Goal: Transaction & Acquisition: Purchase product/service

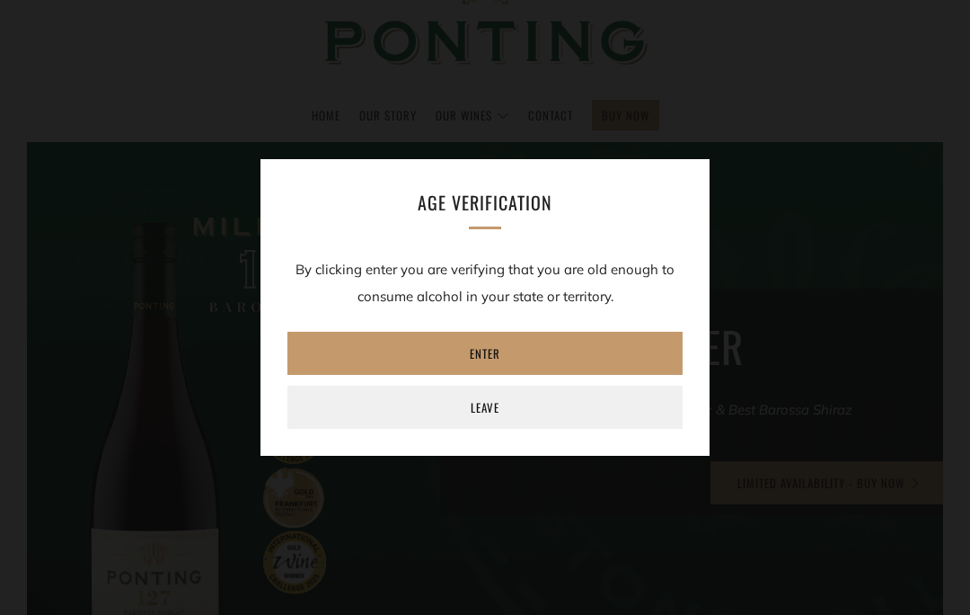
click at [574, 429] on link "Leave" at bounding box center [485, 406] width 395 height 43
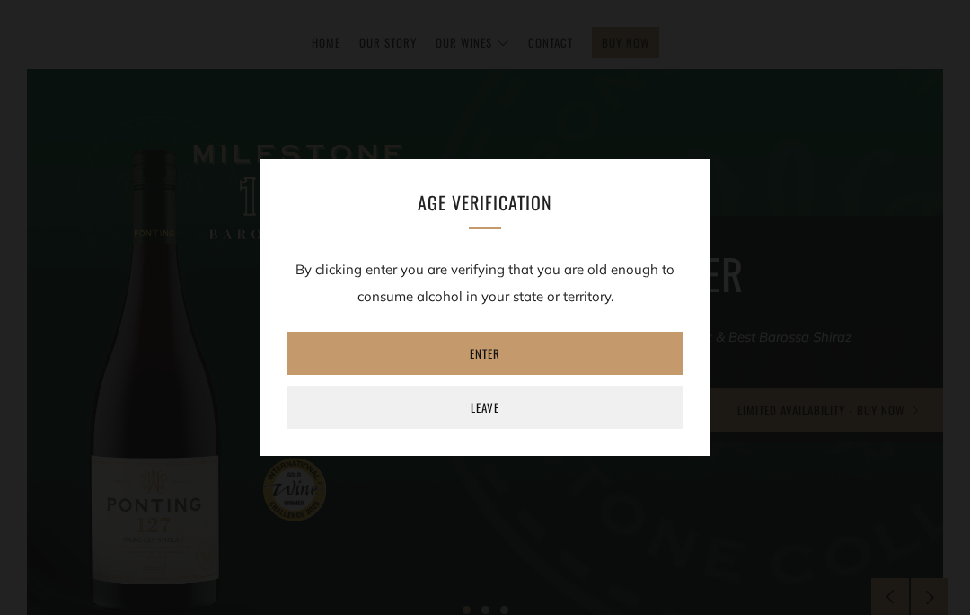
scroll to position [222, 0]
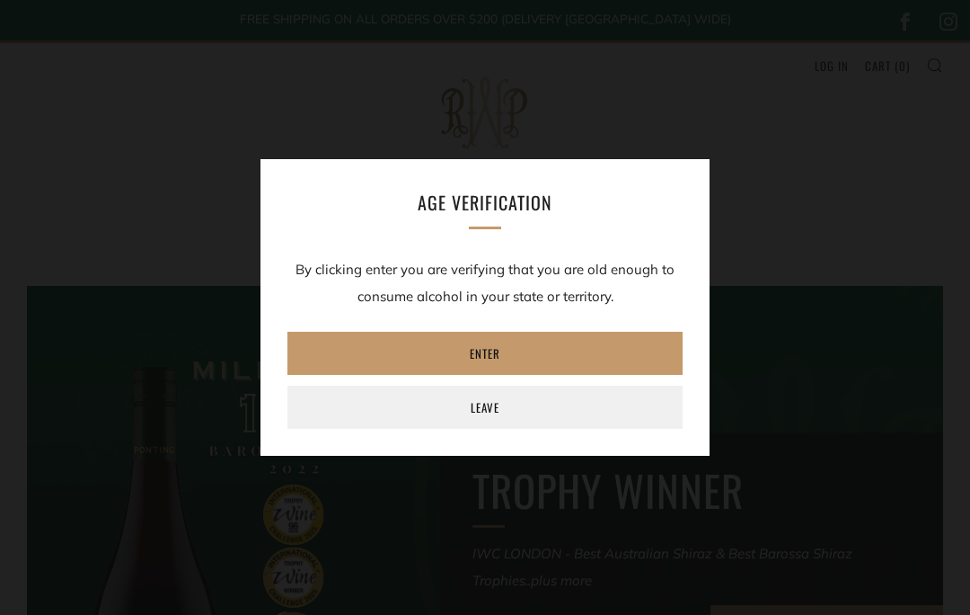
click at [551, 356] on link "Enter" at bounding box center [485, 353] width 395 height 43
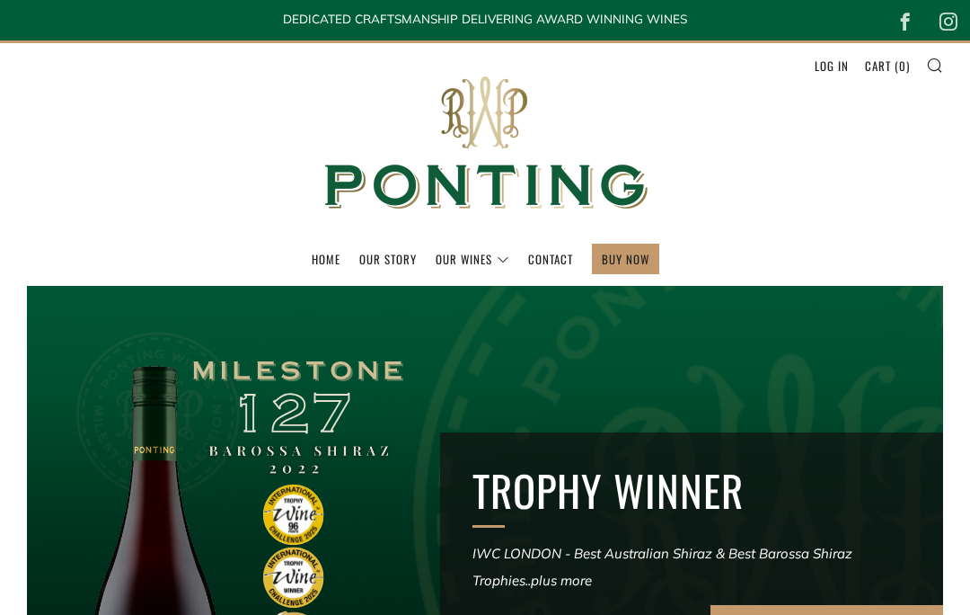
click at [0, 0] on link "The Collection" at bounding box center [0, 0] width 0 height 0
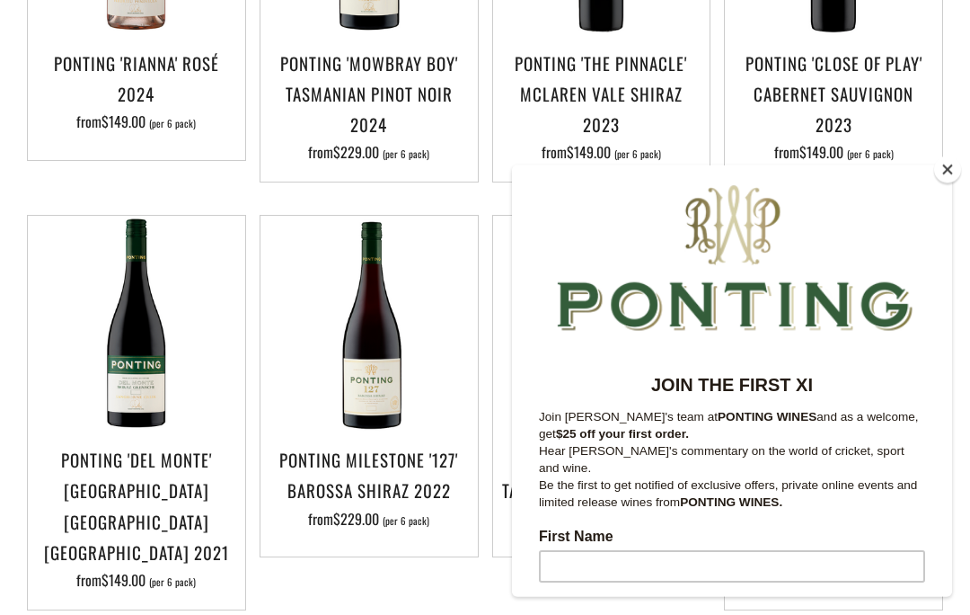
click at [959, 183] on button "Close" at bounding box center [947, 169] width 27 height 27
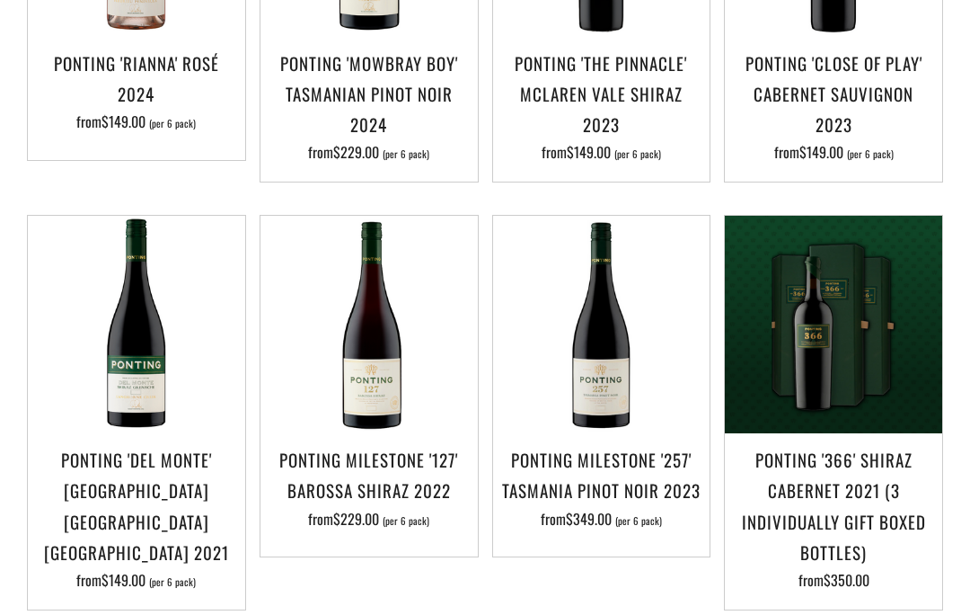
click at [442, 479] on h3 "Ponting Milestone '127' Barossa Shiraz 2022" at bounding box center [369, 474] width 199 height 61
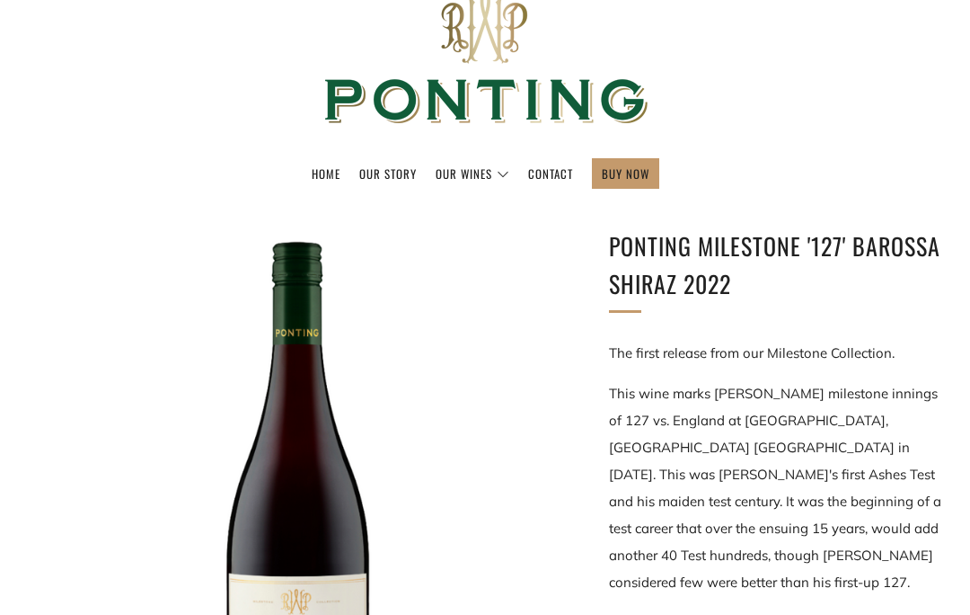
scroll to position [84, 0]
click at [329, 168] on link "Home" at bounding box center [326, 174] width 29 height 29
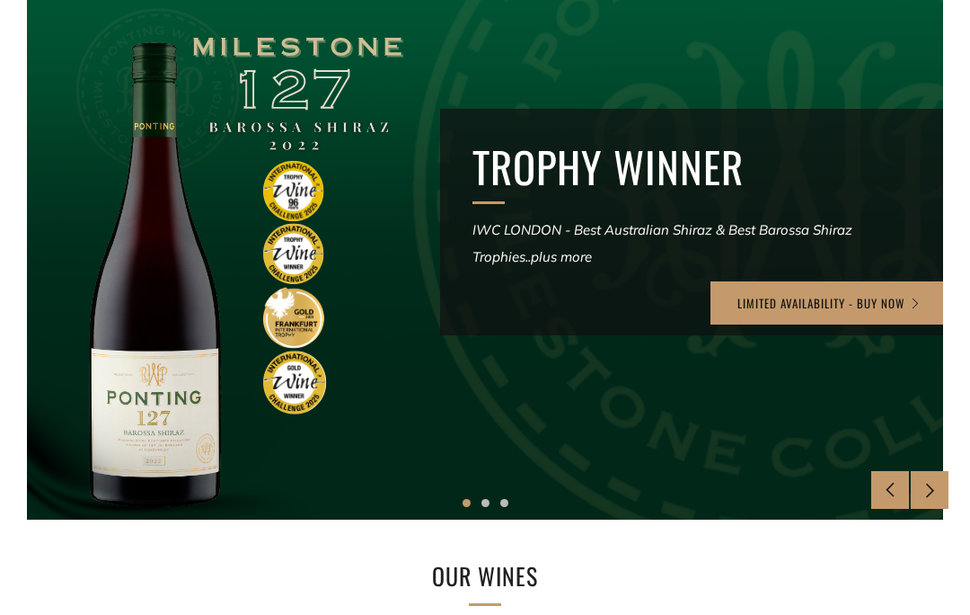
scroll to position [324, 0]
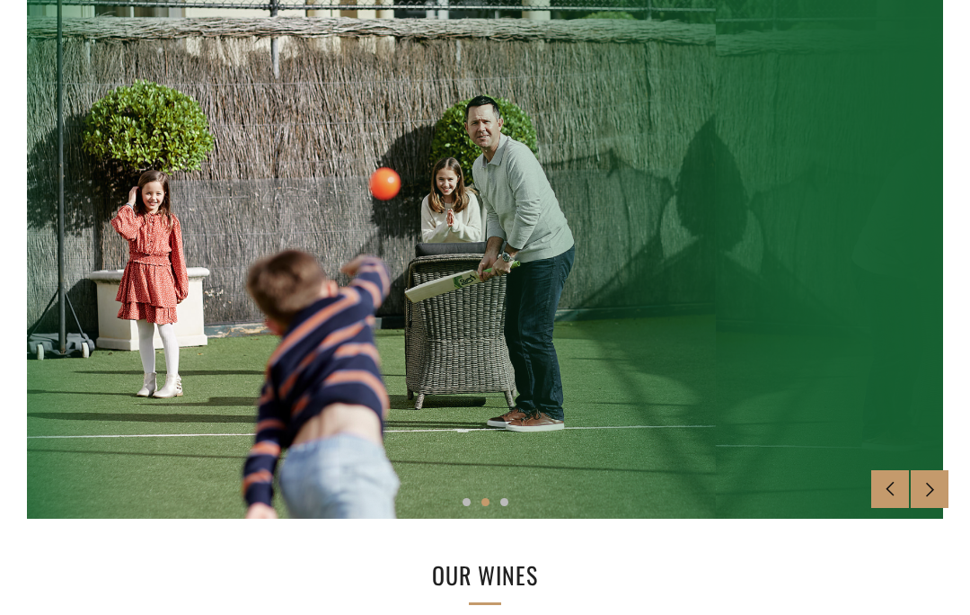
click at [933, 496] on icon at bounding box center [930, 488] width 15 height 15
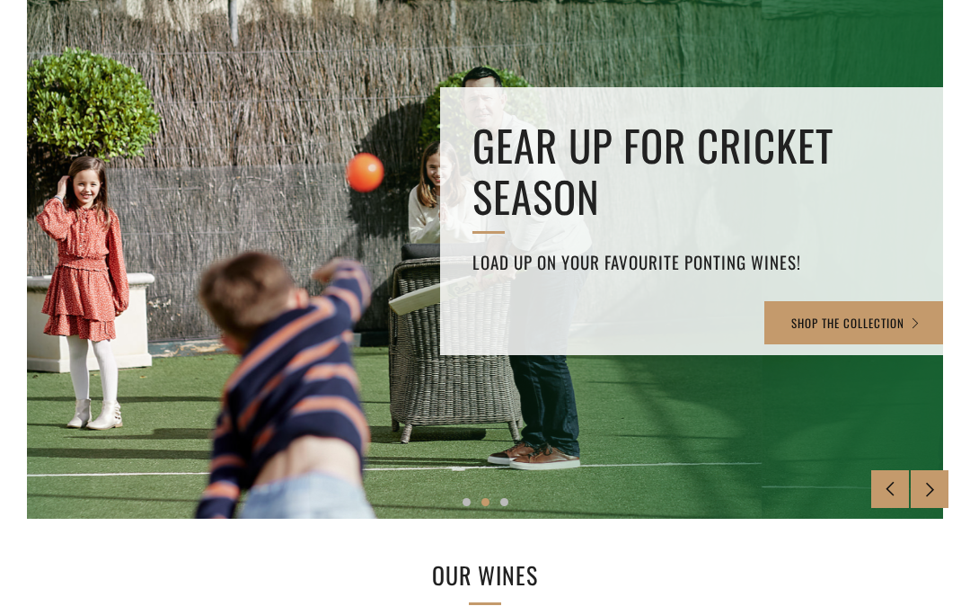
click at [889, 492] on icon at bounding box center [890, 488] width 15 height 15
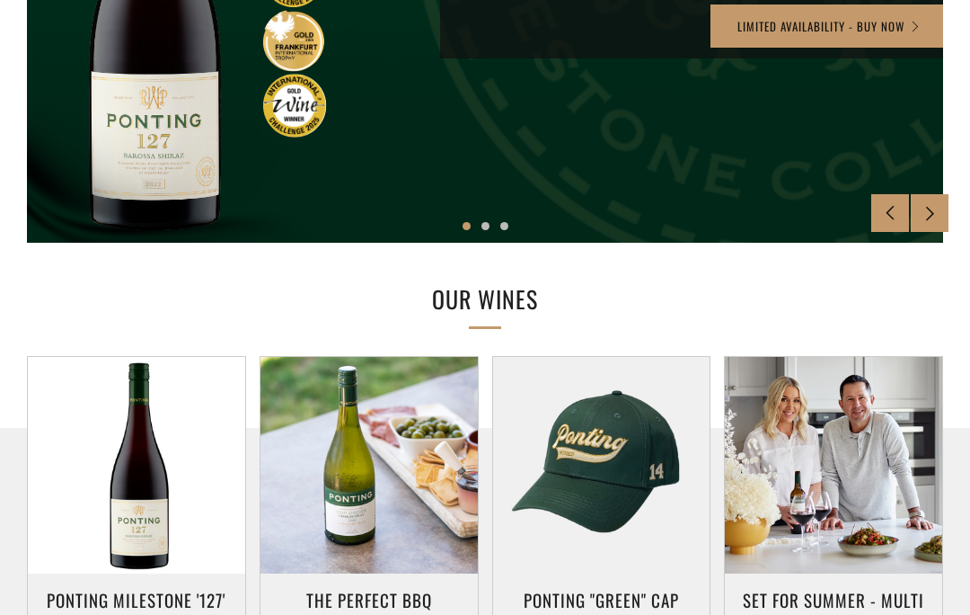
scroll to position [598, 0]
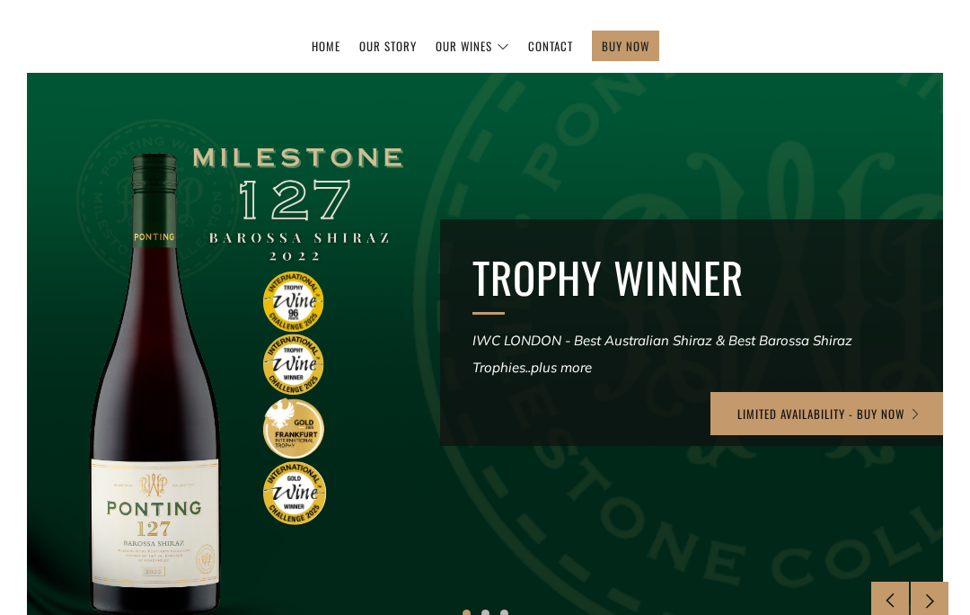
scroll to position [214, 0]
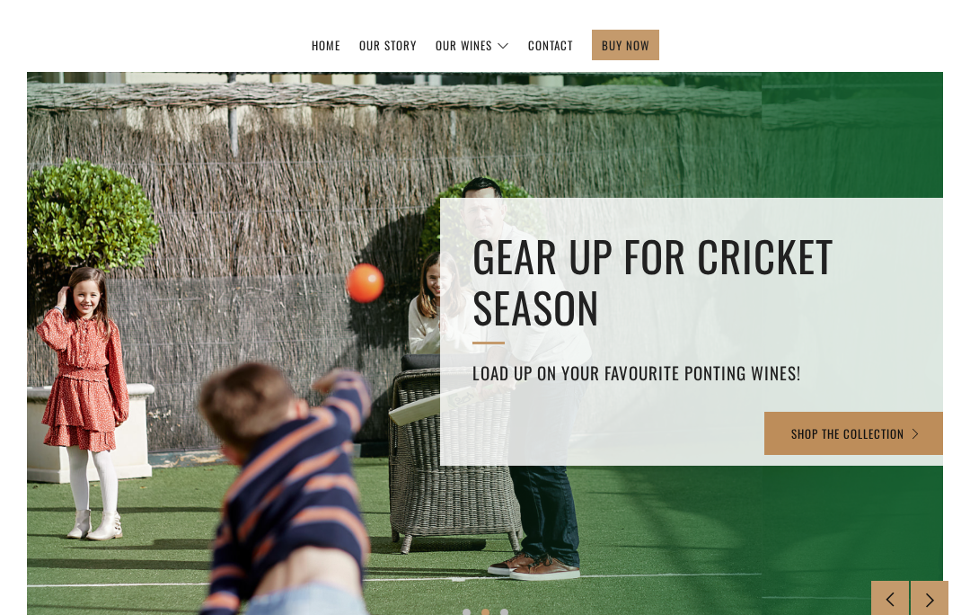
click at [883, 429] on link "SHOP THE COLLECTION" at bounding box center [857, 433] width 184 height 43
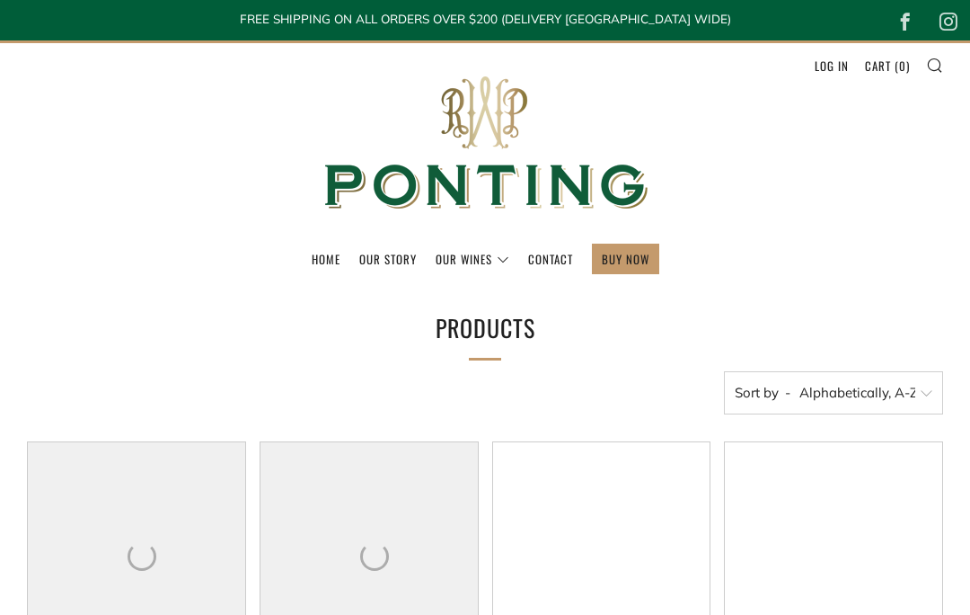
select select "title-ascending"
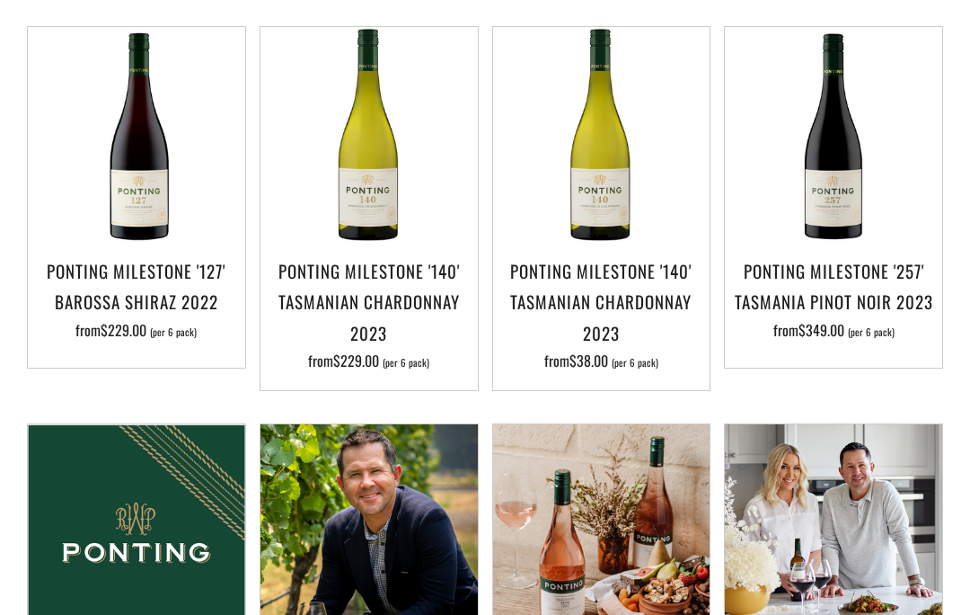
scroll to position [2155, 0]
click at [78, 263] on h3 "Ponting Milestone '127' Barossa Shiraz 2022" at bounding box center [136, 285] width 199 height 61
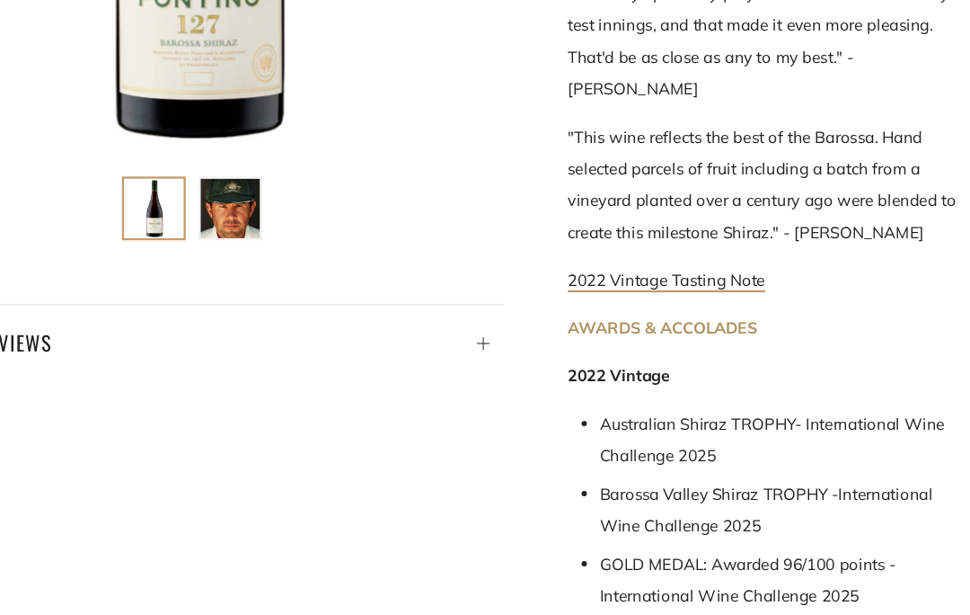
scroll to position [696, 0]
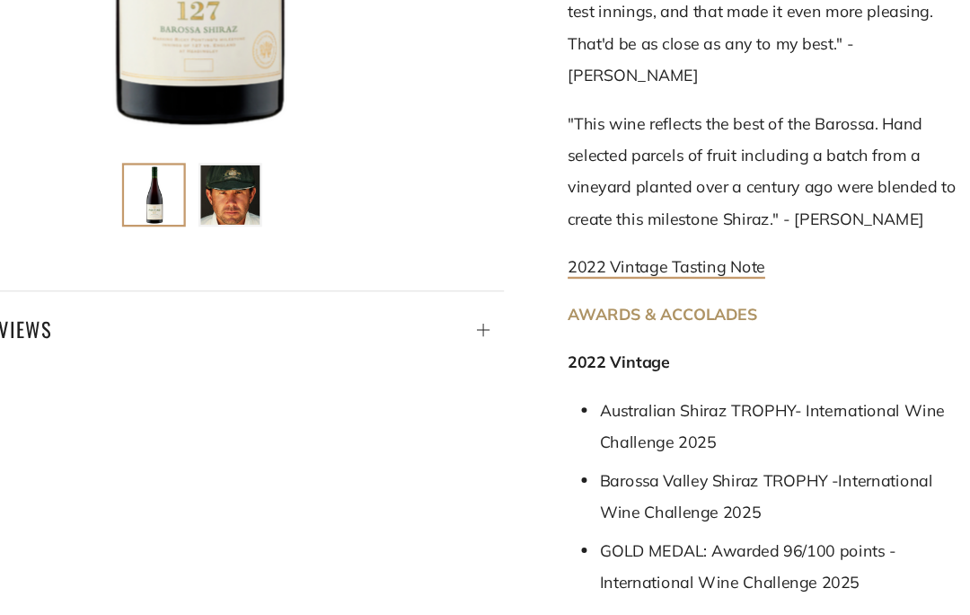
click at [615, 245] on link "2022 Vintage Tasting Note" at bounding box center [692, 254] width 167 height 19
